Goal: Information Seeking & Learning: Check status

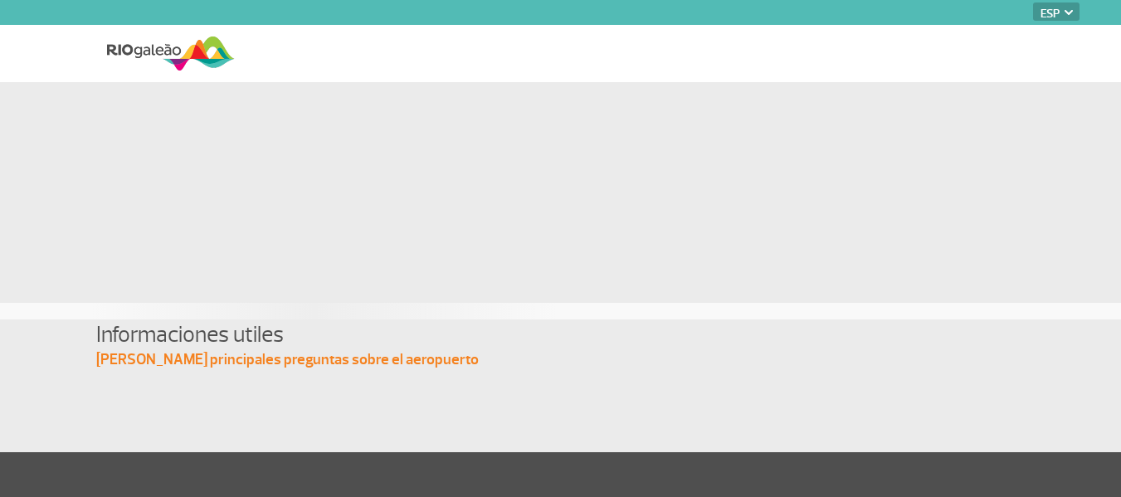
select select "es"
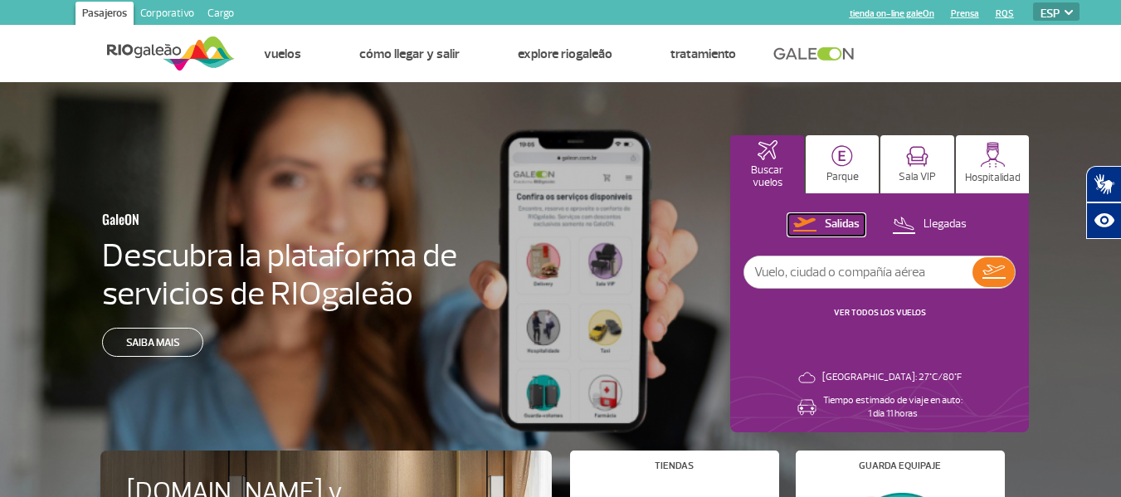
click at [847, 222] on p "Salidas" at bounding box center [842, 225] width 35 height 16
click at [870, 313] on link "VER TODOS LOS VUELOS" at bounding box center [880, 312] width 92 height 11
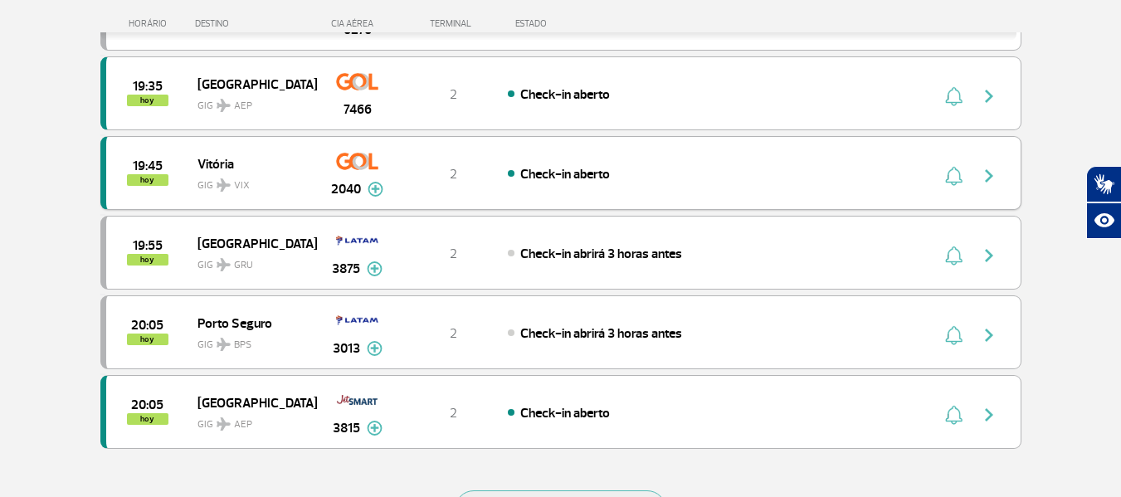
scroll to position [1660, 0]
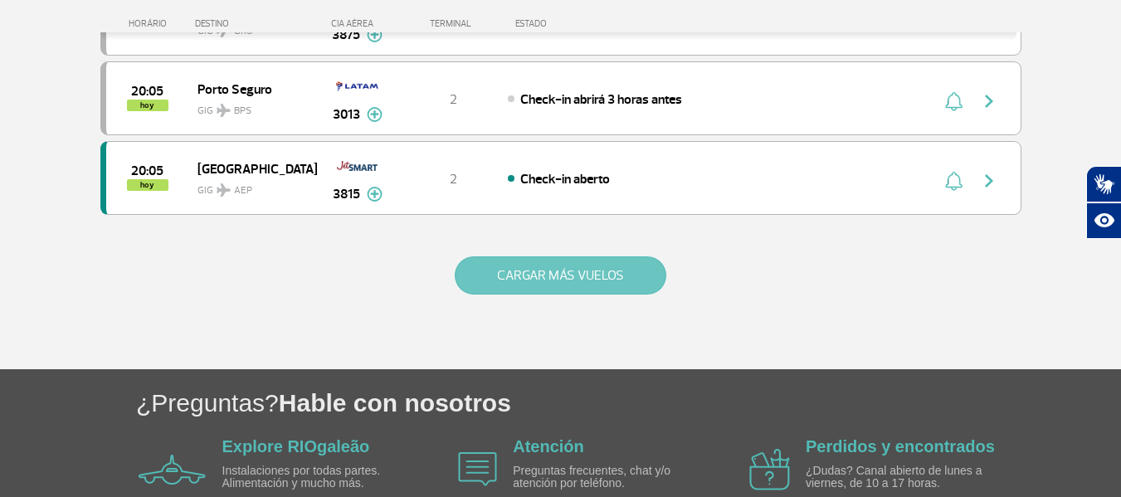
click at [558, 277] on button "CARGAR MÁS VUELOS" at bounding box center [561, 275] width 212 height 38
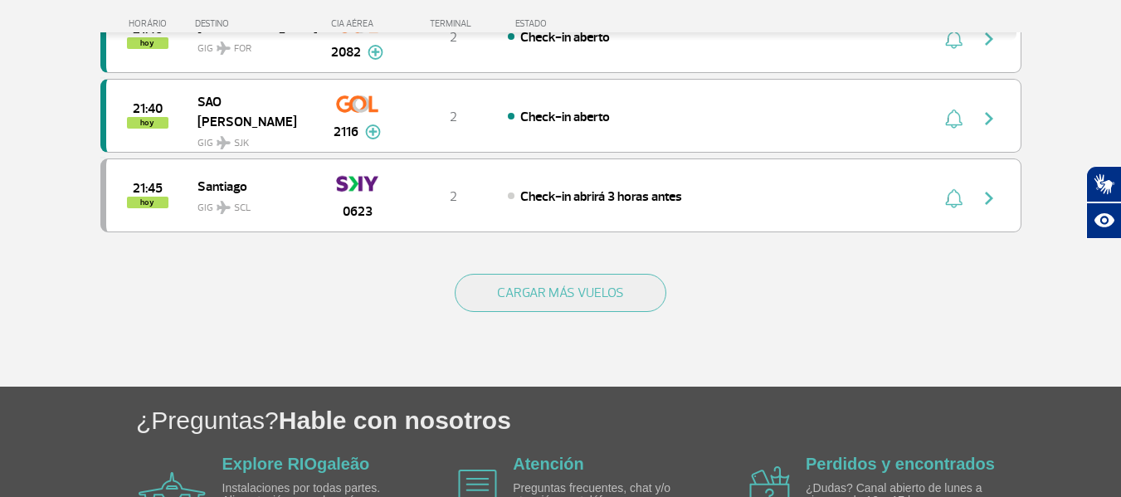
scroll to position [3236, 0]
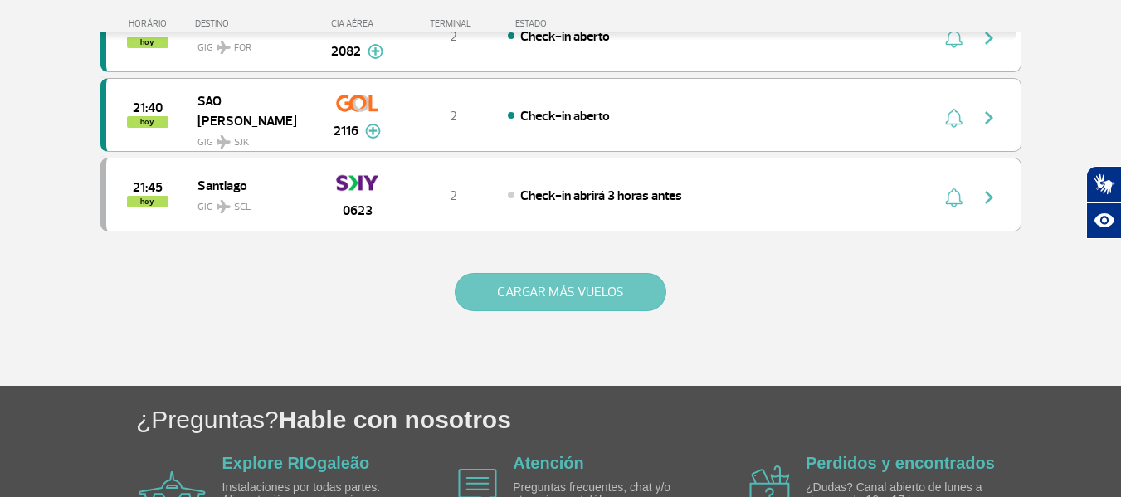
click at [534, 294] on button "CARGAR MÁS VUELOS" at bounding box center [561, 292] width 212 height 38
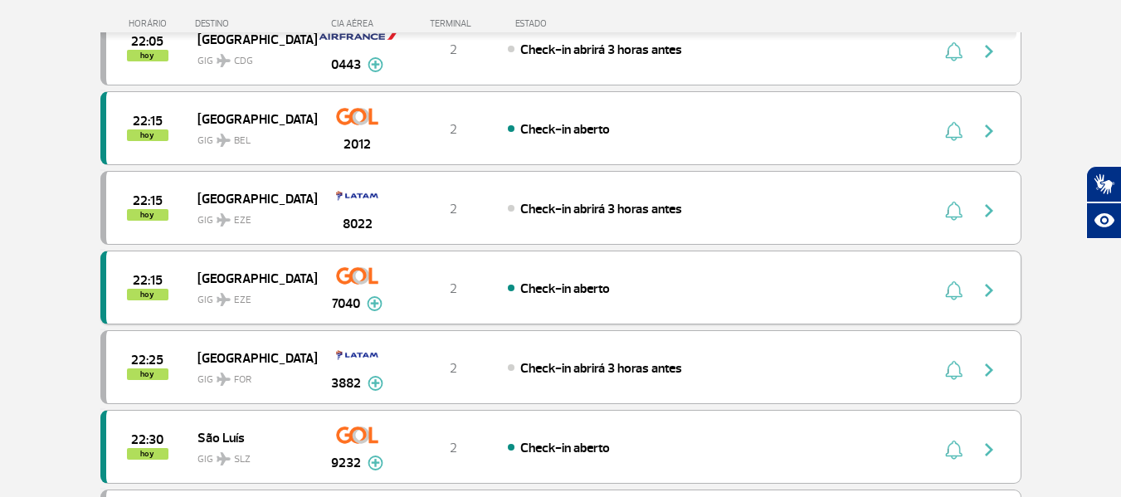
scroll to position [3817, 0]
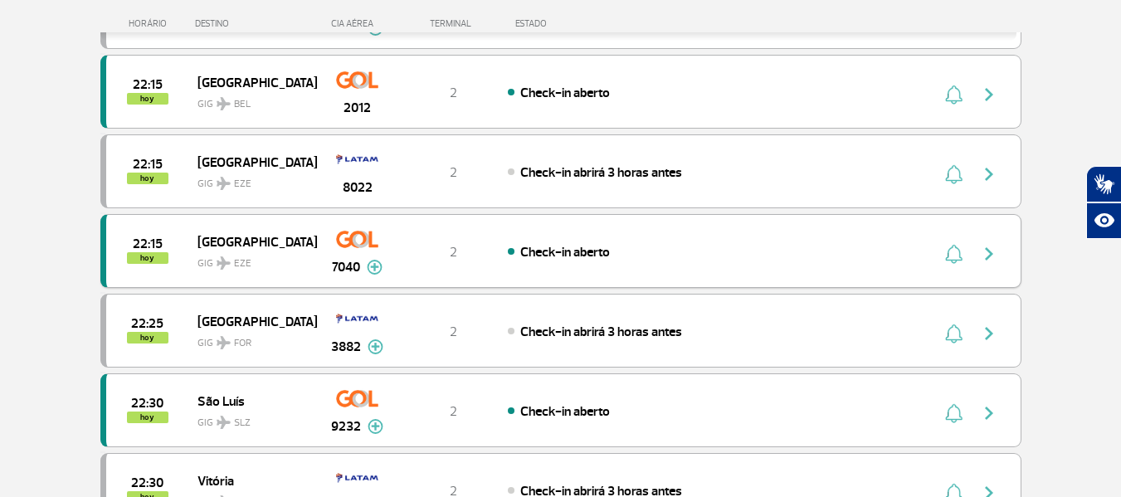
click at [985, 253] on img "button" at bounding box center [989, 254] width 20 height 20
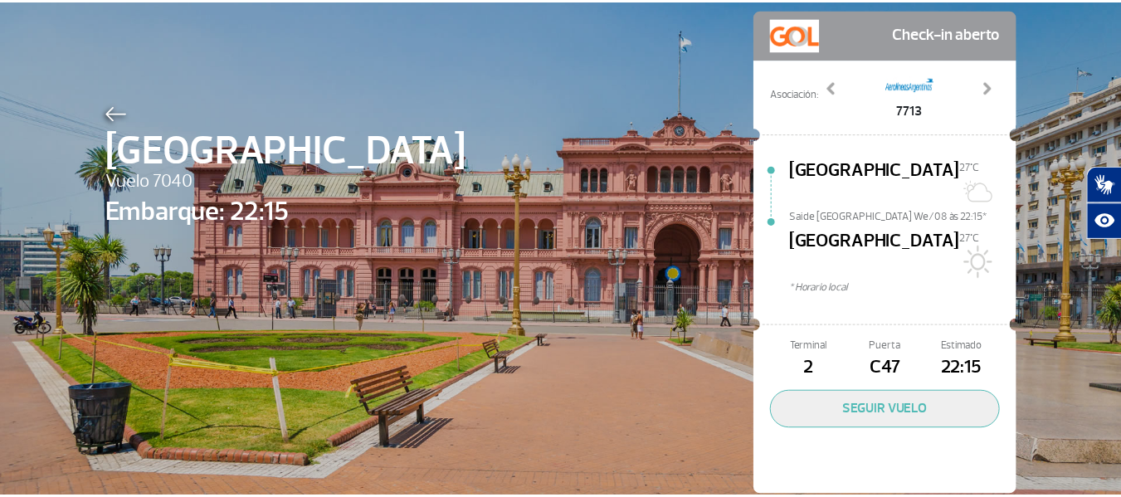
scroll to position [83, 0]
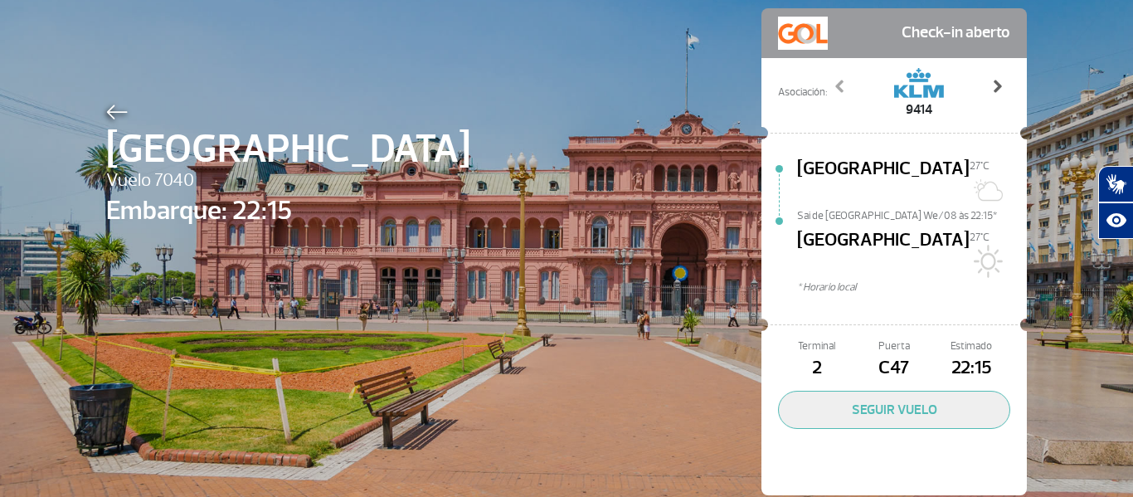
click at [991, 86] on span at bounding box center [997, 86] width 17 height 17
click at [832, 85] on span at bounding box center [840, 86] width 17 height 17
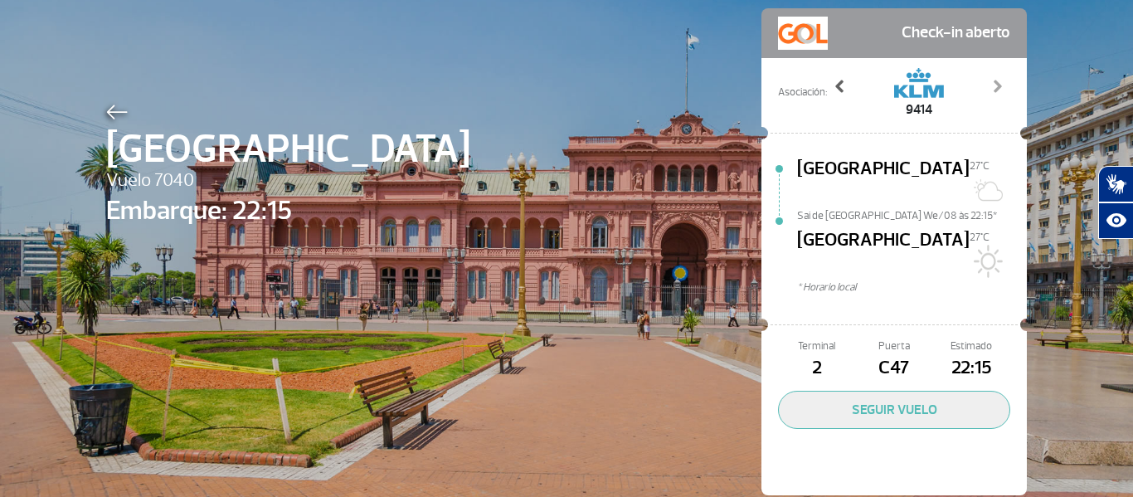
click at [832, 85] on span at bounding box center [840, 86] width 17 height 17
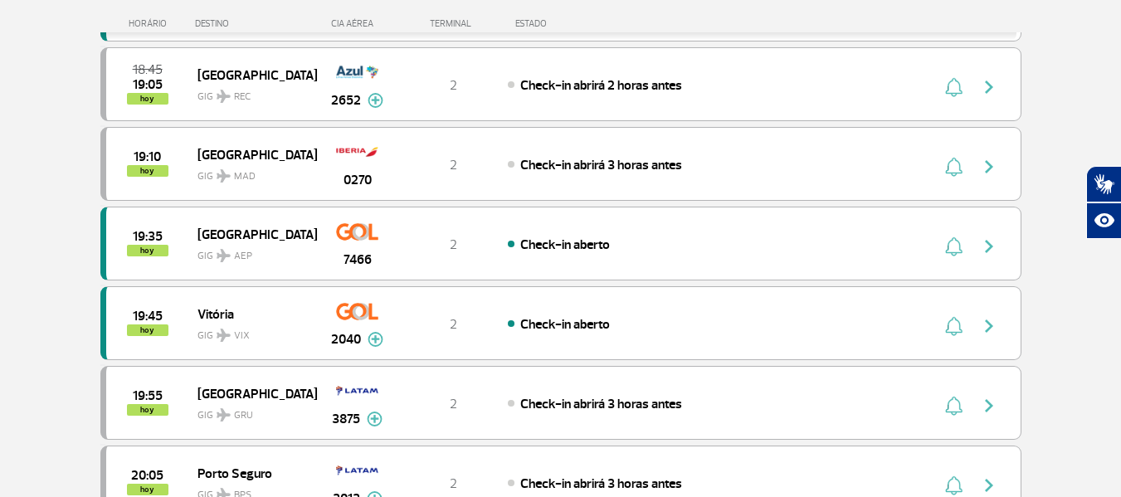
scroll to position [1577, 0]
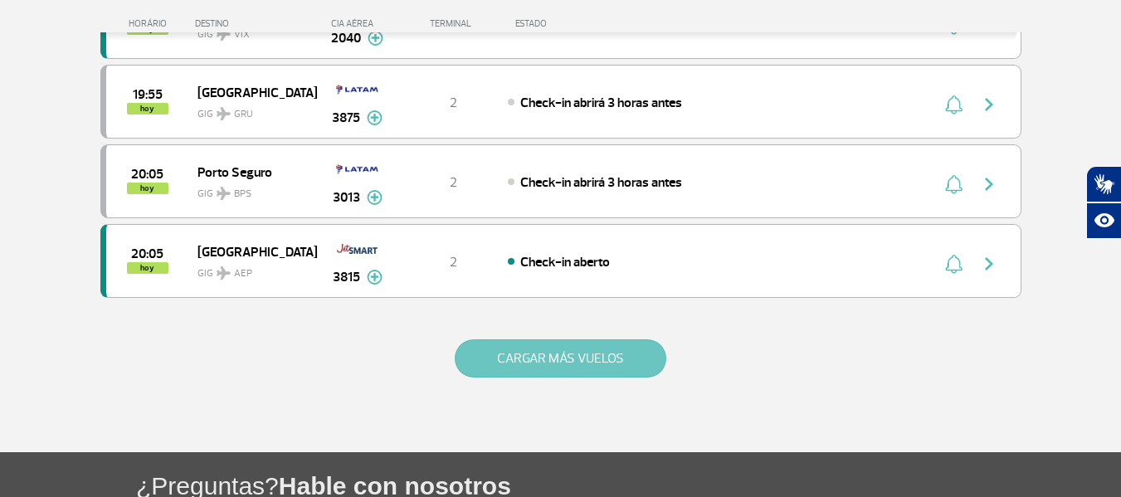
click at [599, 362] on button "CARGAR MÁS VUELOS" at bounding box center [561, 358] width 212 height 38
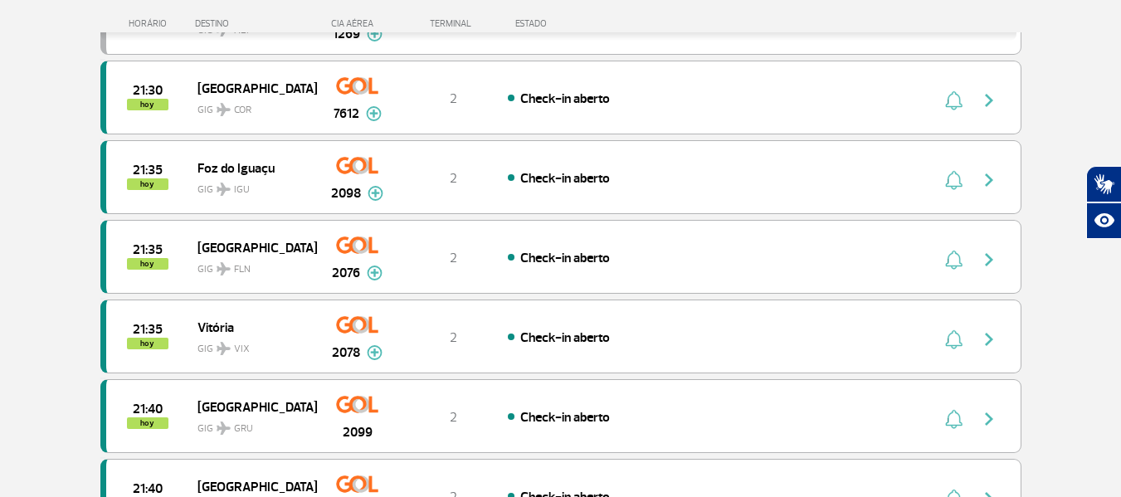
scroll to position [3070, 0]
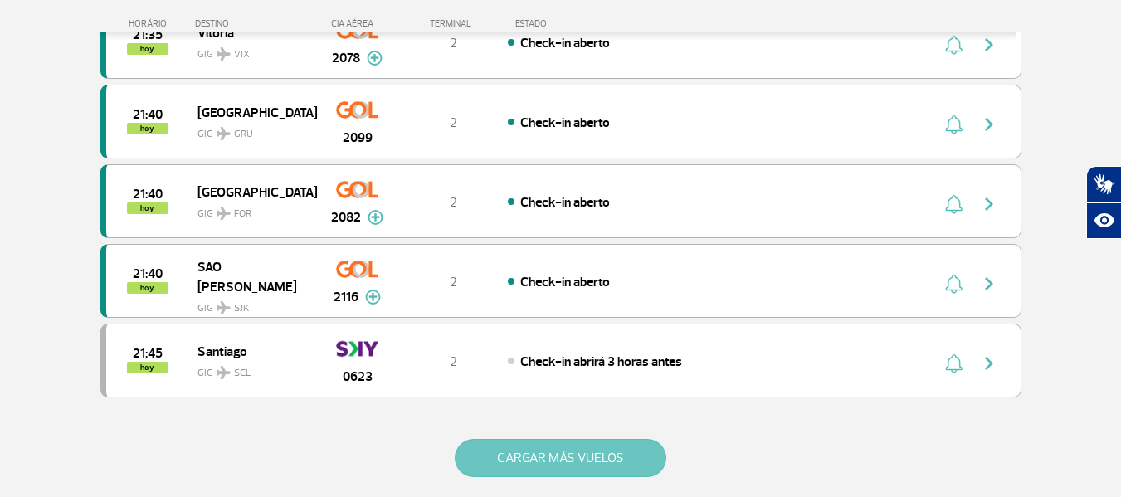
click at [589, 446] on button "CARGAR MÁS VUELOS" at bounding box center [561, 458] width 212 height 38
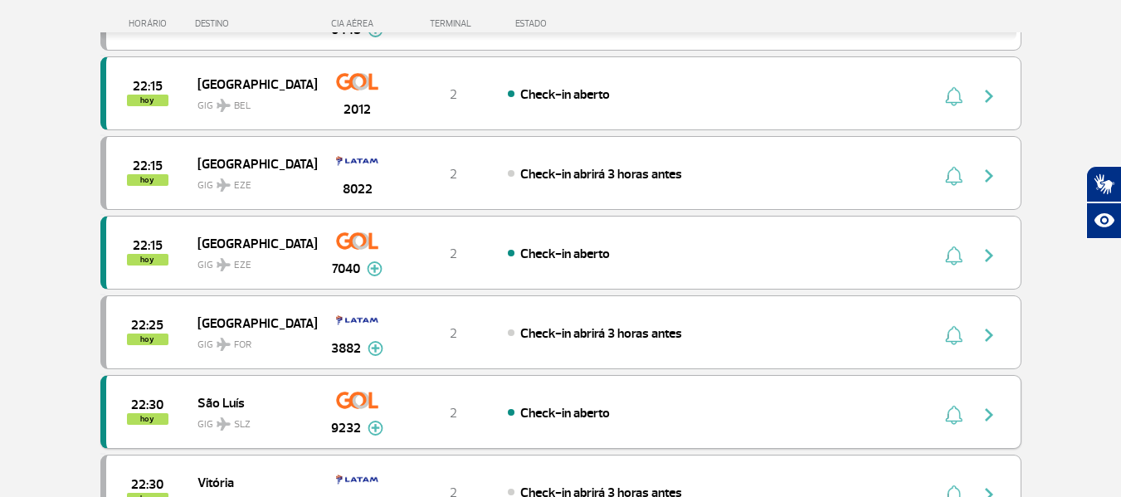
scroll to position [3817, 0]
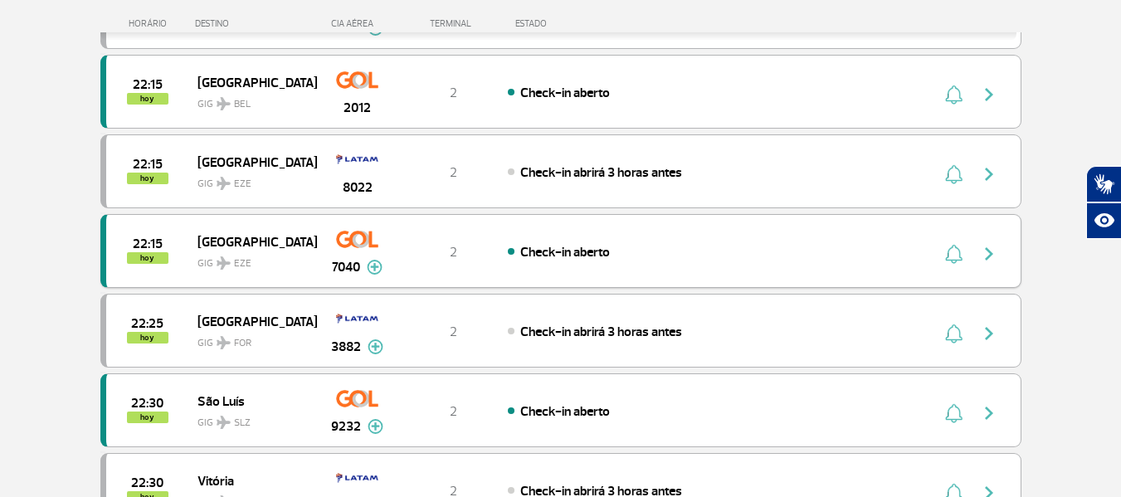
click at [377, 268] on img at bounding box center [375, 267] width 16 height 15
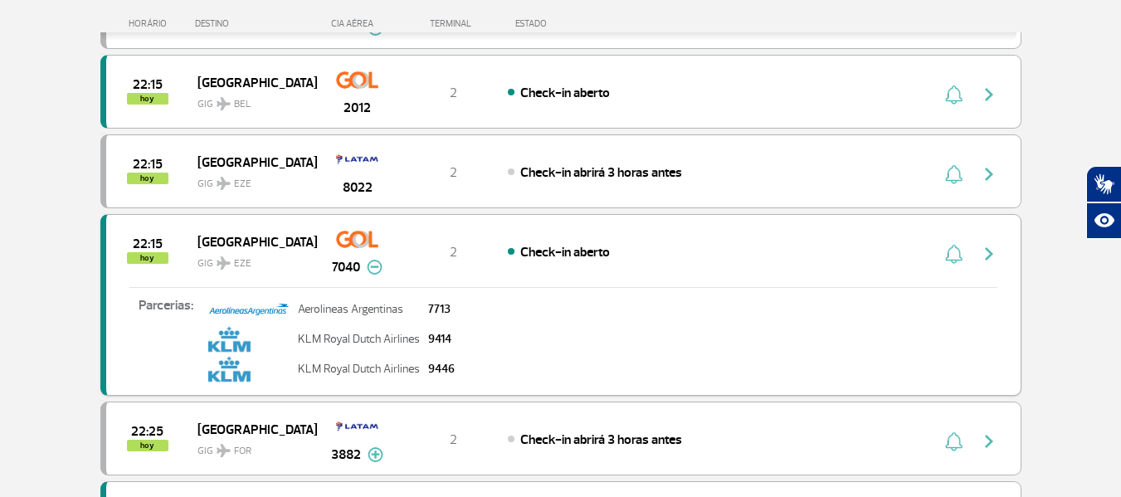
click at [141, 256] on span "hoy" at bounding box center [147, 258] width 41 height 12
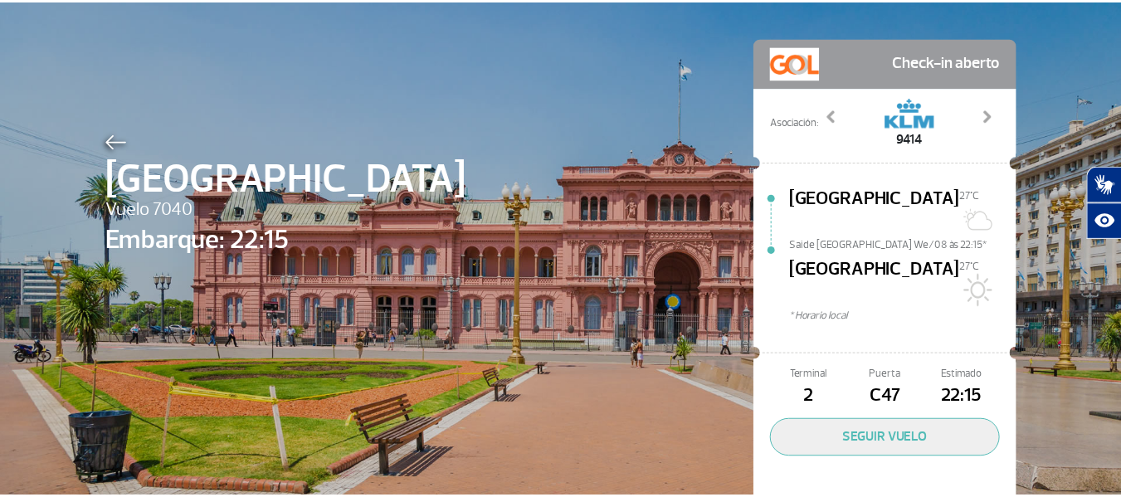
scroll to position [83, 0]
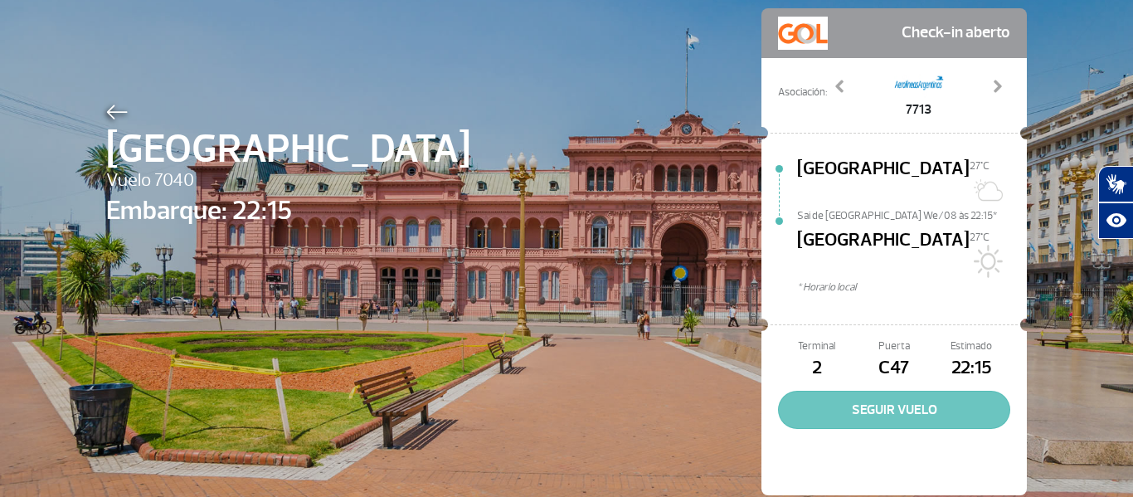
click at [924, 391] on button "SEGUIR VUELO" at bounding box center [894, 410] width 232 height 38
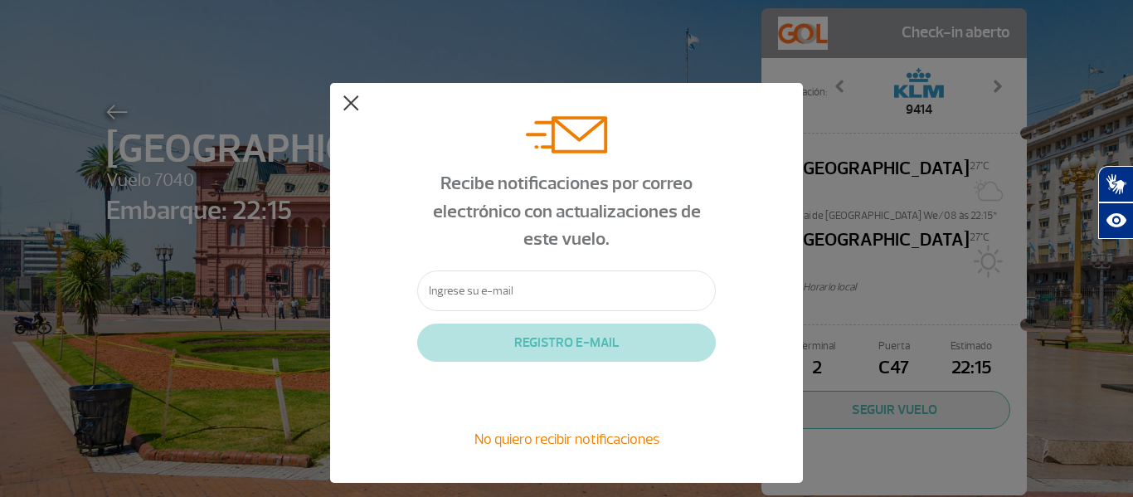
click at [355, 97] on button at bounding box center [351, 103] width 17 height 17
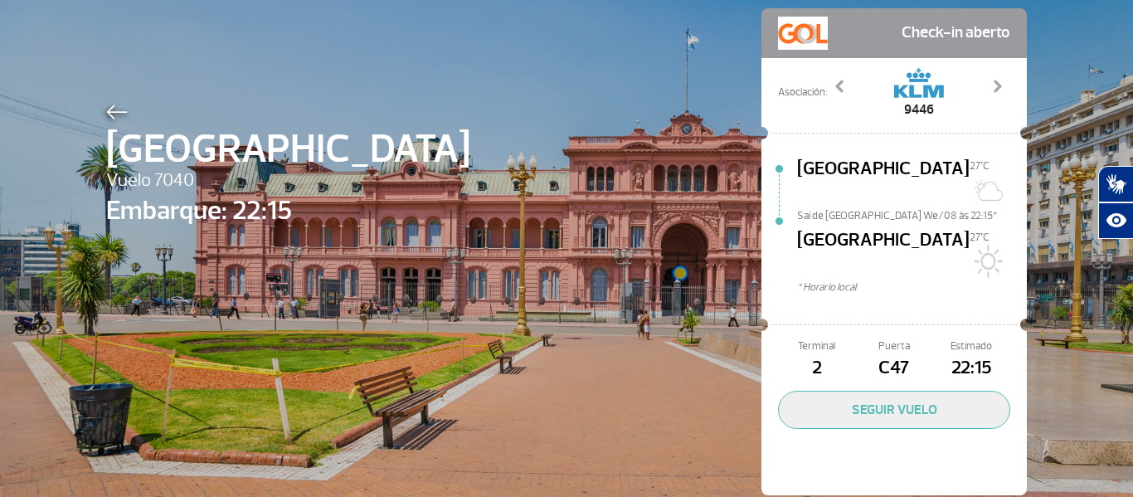
click at [110, 117] on img at bounding box center [117, 112] width 22 height 15
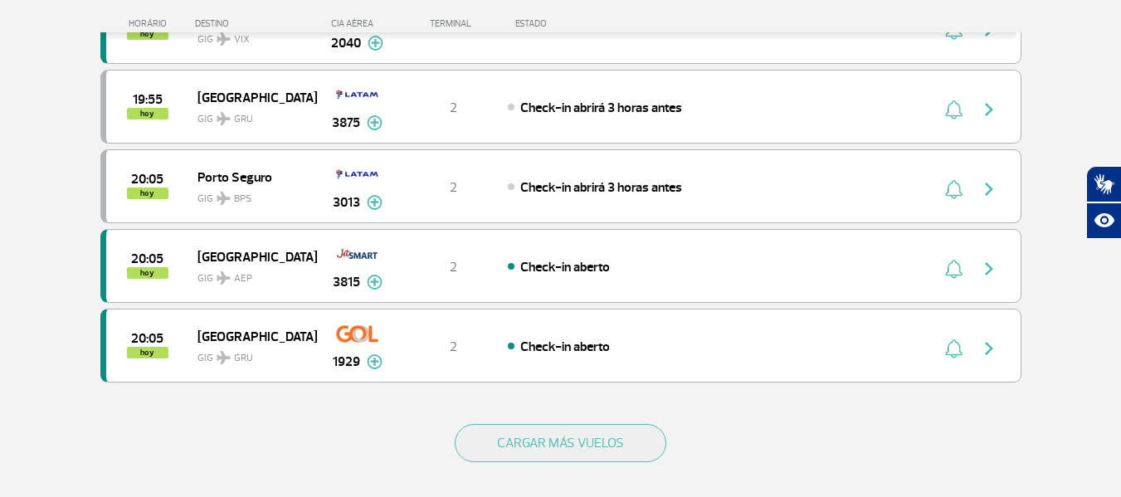
scroll to position [1494, 0]
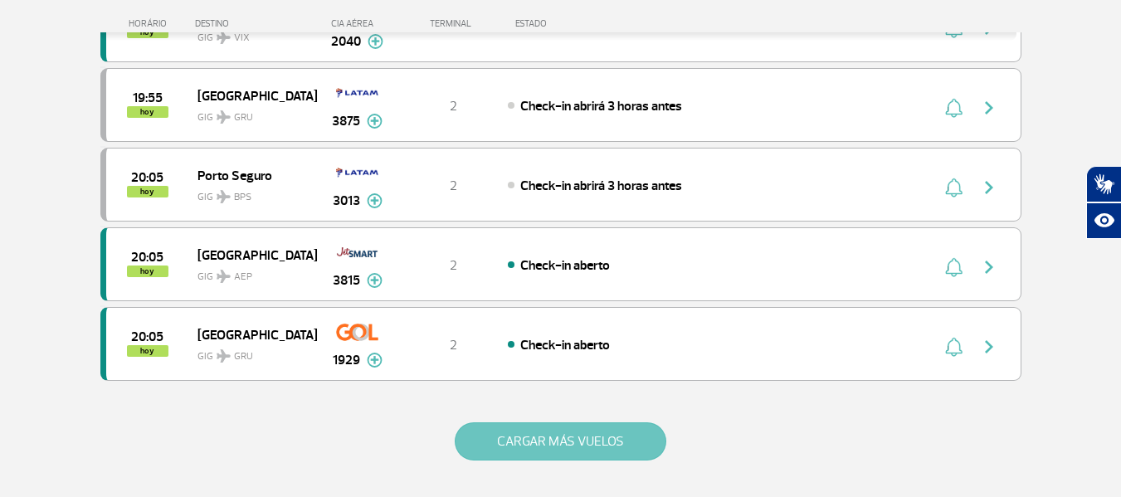
click at [585, 448] on button "CARGAR MÁS VUELOS" at bounding box center [561, 441] width 212 height 38
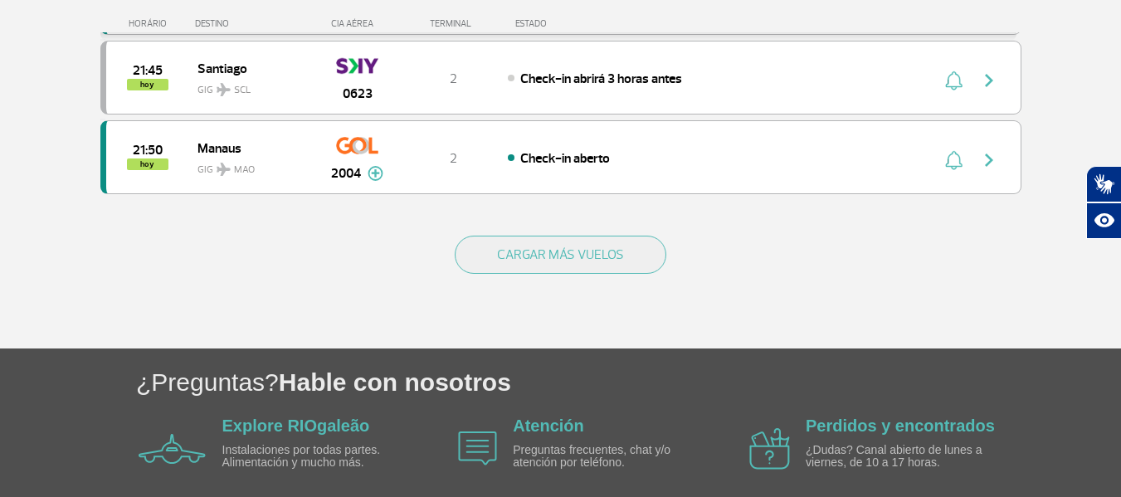
scroll to position [3319, 0]
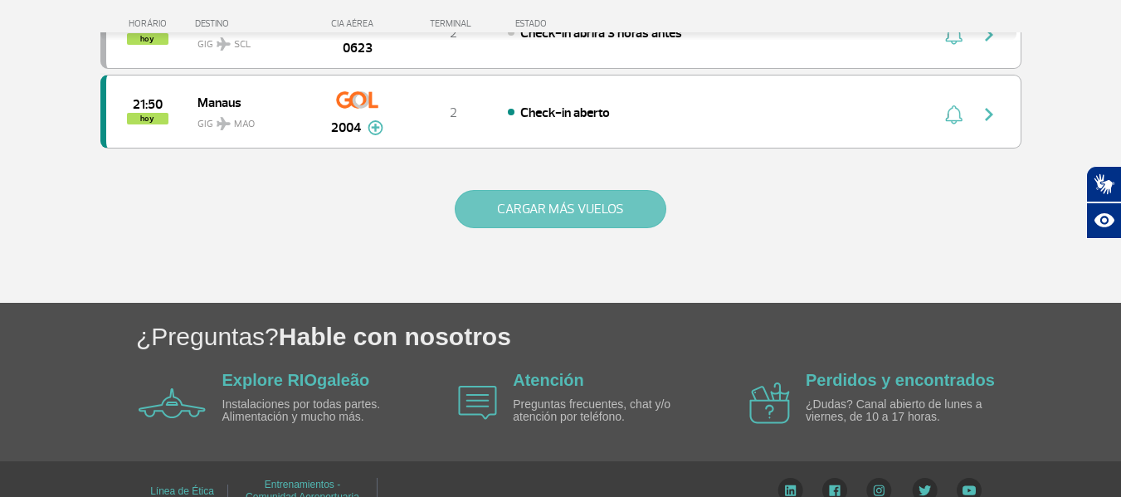
click at [592, 205] on button "CARGAR MÁS VUELOS" at bounding box center [561, 209] width 212 height 38
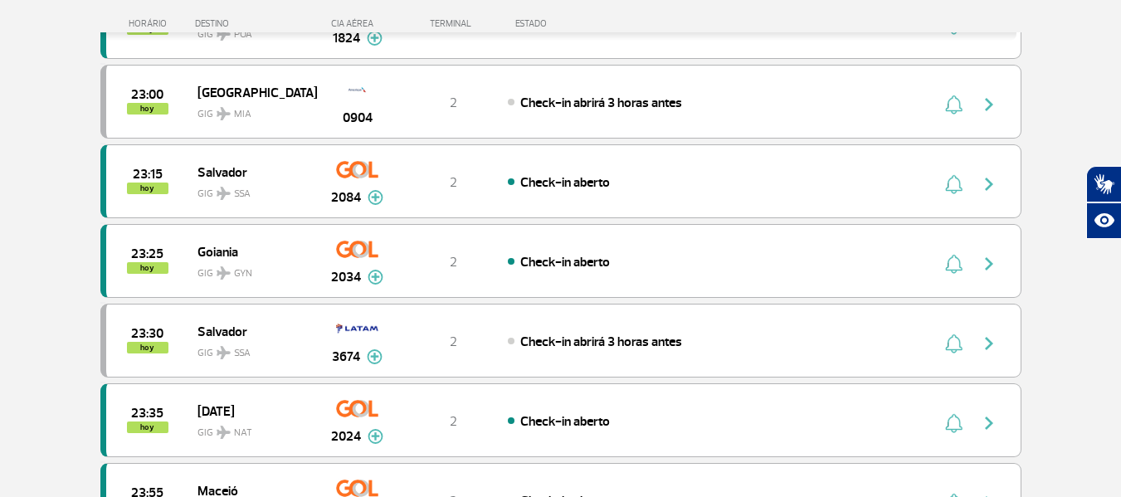
scroll to position [4315, 0]
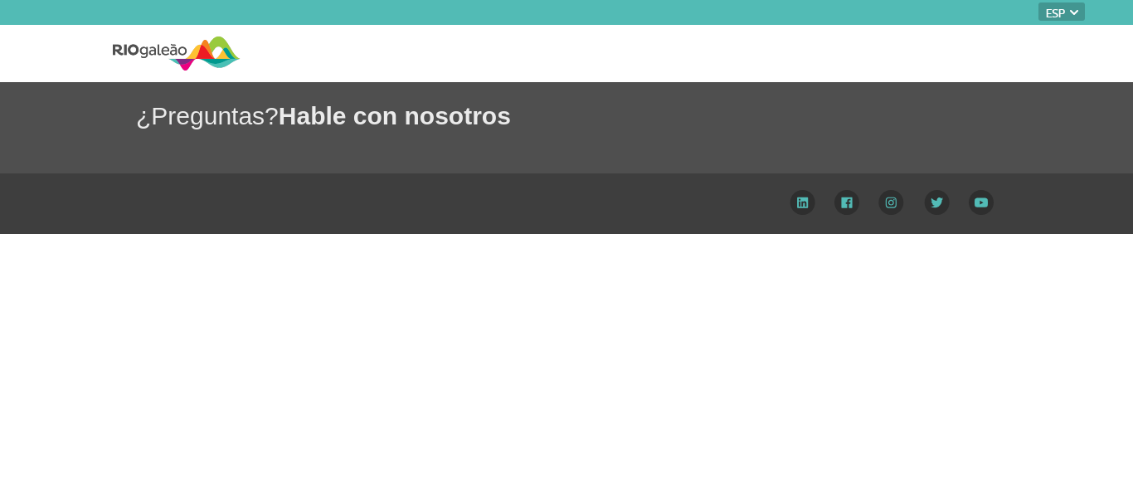
select select "es"
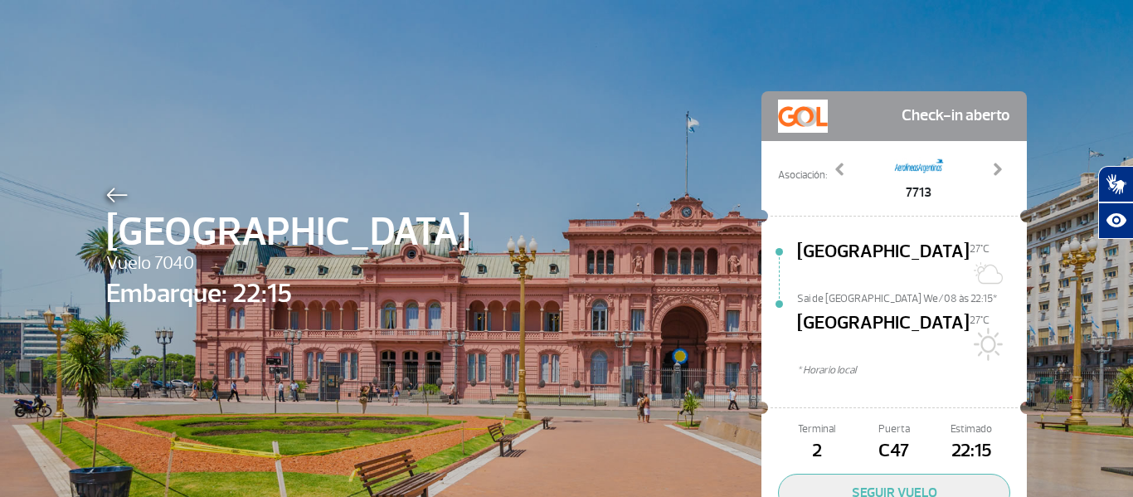
scroll to position [83, 0]
